Goal: Task Accomplishment & Management: Complete application form

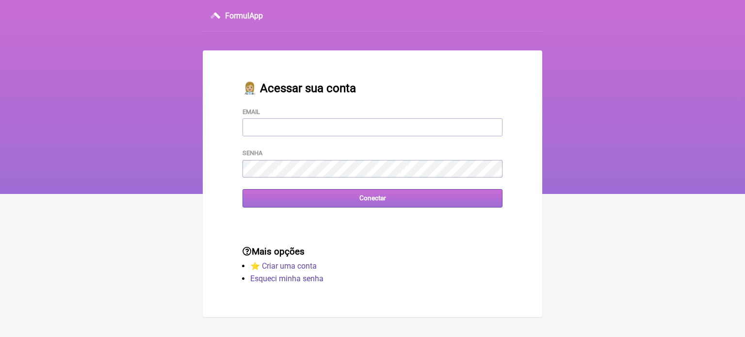
type input "[EMAIL_ADDRESS][DOMAIN_NAME]"
click at [378, 203] on input "Conectar" at bounding box center [372, 198] width 260 height 18
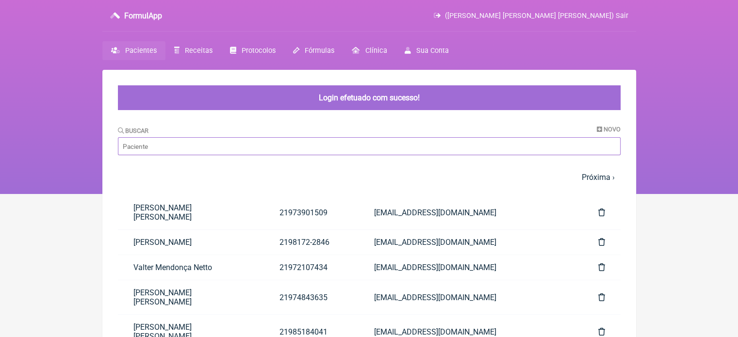
click at [329, 145] on input "Buscar" at bounding box center [369, 146] width 502 height 18
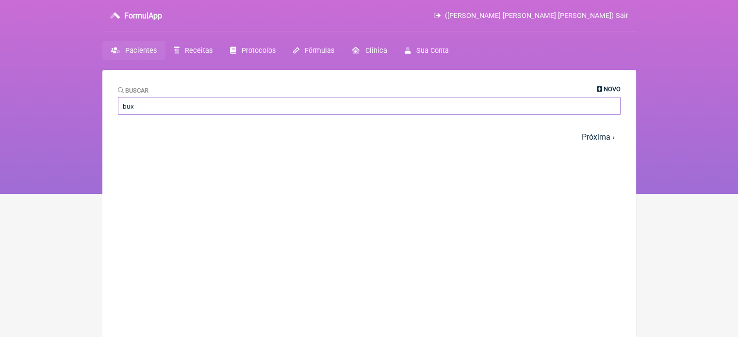
type input "bux"
click at [605, 86] on span "Novo" at bounding box center [611, 88] width 17 height 7
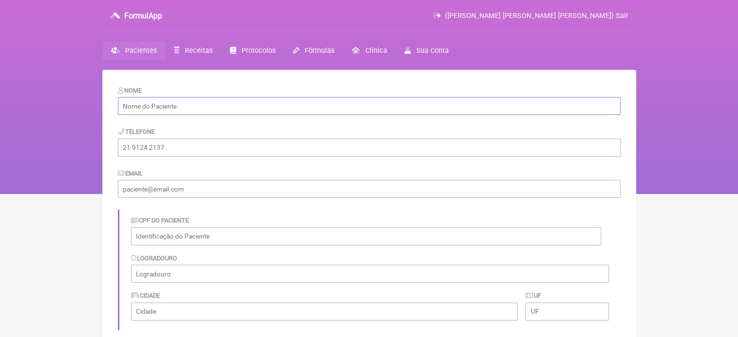
click at [220, 104] on input "text" at bounding box center [369, 106] width 502 height 18
paste input "[PERSON_NAME]"
type input "[PERSON_NAME]"
drag, startPoint x: 159, startPoint y: 150, endPoint x: 173, endPoint y: 150, distance: 14.1
click at [159, 150] on input "tel" at bounding box center [369, 148] width 502 height 18
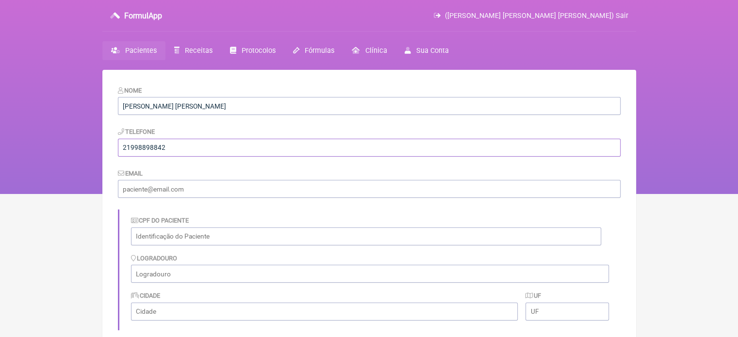
type input "21998898842"
click at [170, 190] on input "email" at bounding box center [369, 189] width 502 height 18
type input "luizfernando.buxbaum@gmail.com"
click at [196, 234] on input "text" at bounding box center [366, 236] width 470 height 18
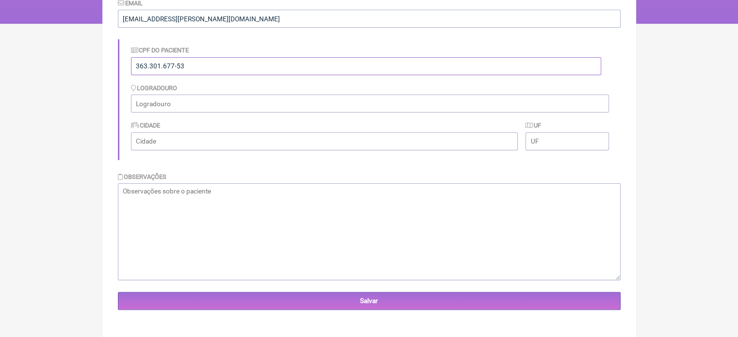
scroll to position [174, 0]
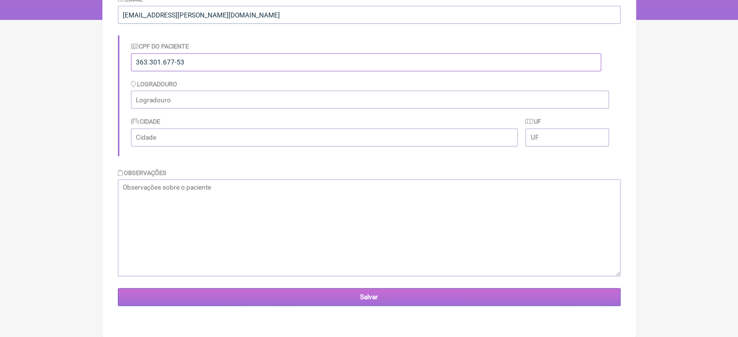
type input "363.301.677-53"
click at [368, 300] on input "Salvar" at bounding box center [369, 297] width 502 height 18
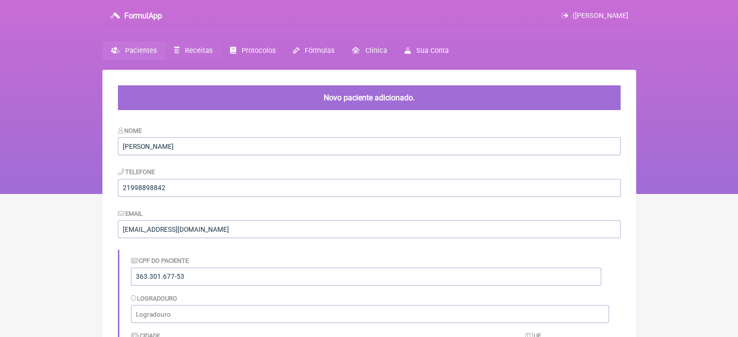
click at [190, 51] on span "Receitas" at bounding box center [199, 51] width 28 height 8
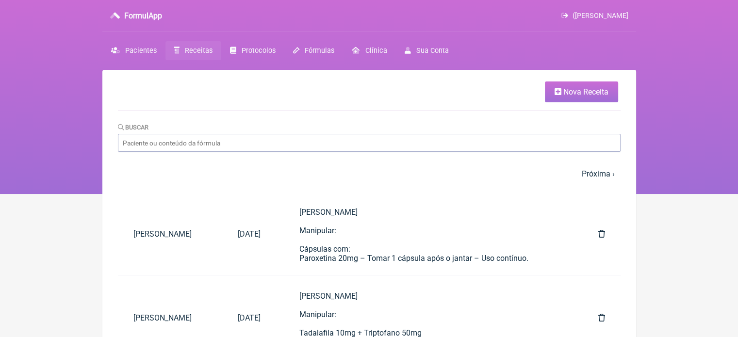
click at [586, 89] on span "Nova Receita" at bounding box center [585, 91] width 45 height 9
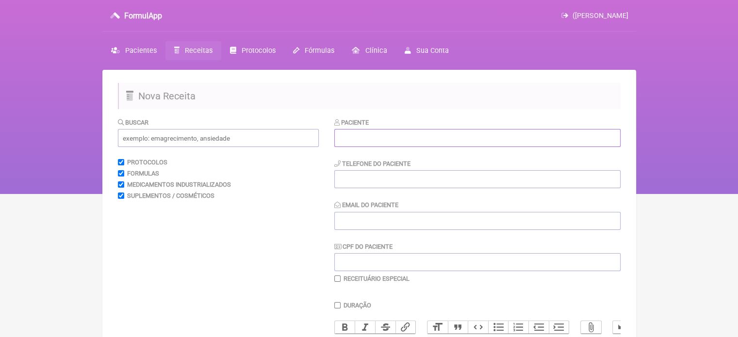
click at [467, 143] on input "text" at bounding box center [477, 138] width 286 height 18
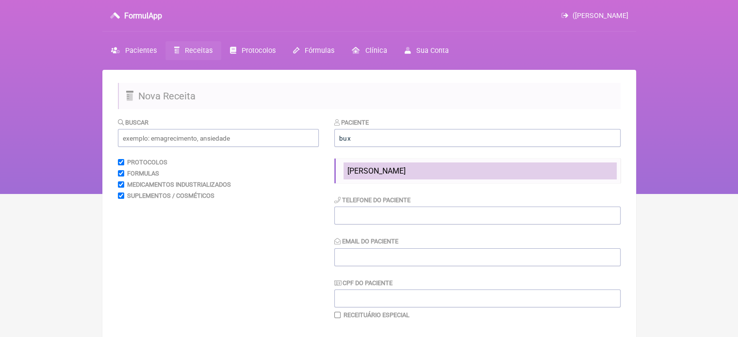
click at [405, 171] on span "[PERSON_NAME]" at bounding box center [376, 170] width 58 height 9
type input "[PERSON_NAME]"
type input "21998898842"
type input "luizfernando.buxbaum@gmail.com"
type input "363.301.677-53"
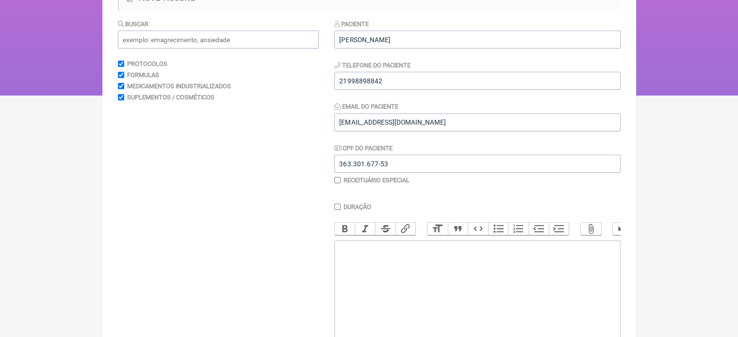
scroll to position [145, 0]
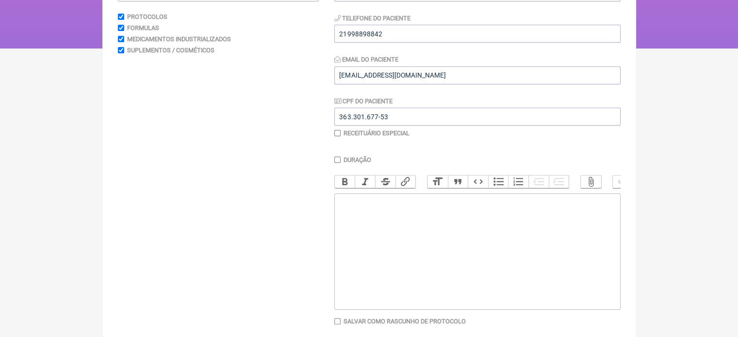
drag, startPoint x: 391, startPoint y: 228, endPoint x: 451, endPoint y: 236, distance: 59.6
click at [392, 228] on trix-editor at bounding box center [477, 251] width 286 height 116
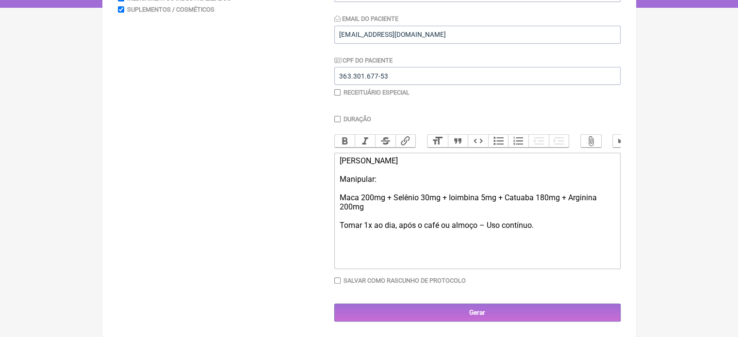
scroll to position [193, 0]
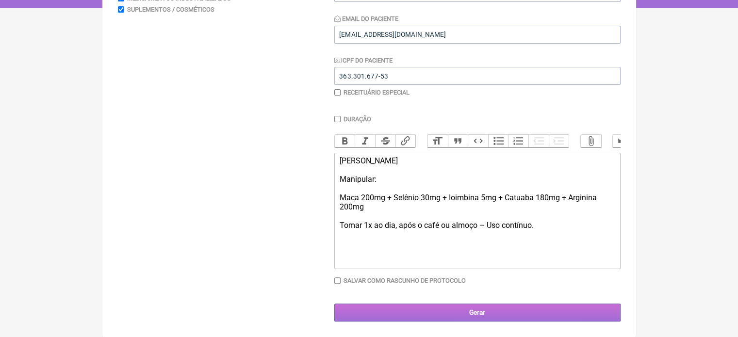
click at [485, 314] on input "Gerar" at bounding box center [477, 313] width 286 height 18
